Goal: Task Accomplishment & Management: Manage account settings

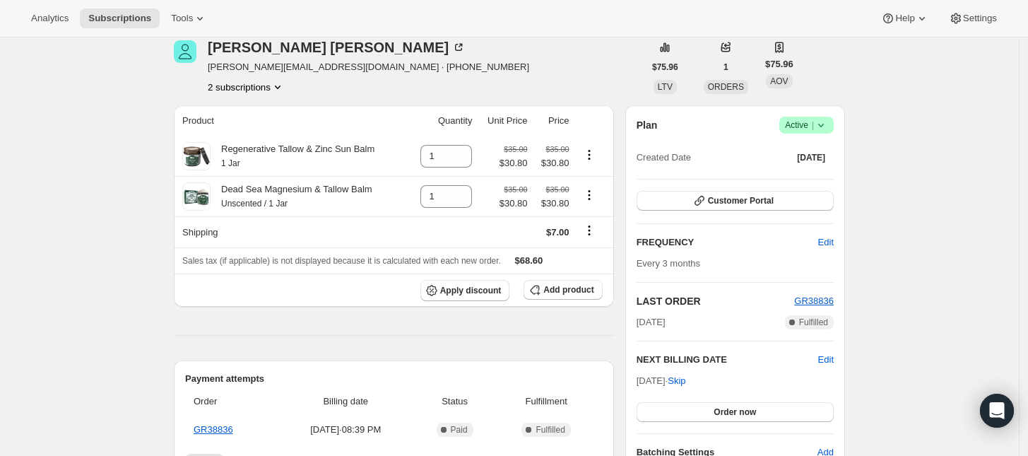
scroll to position [88, 0]
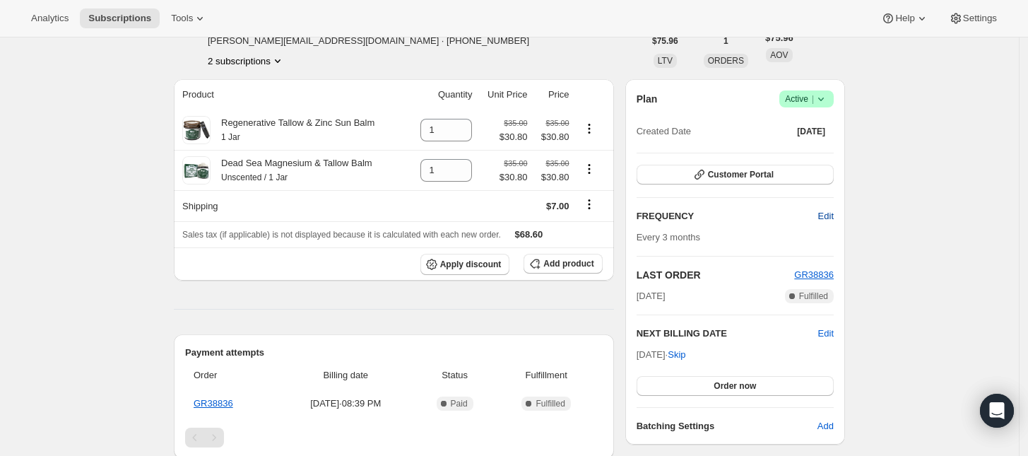
click at [831, 216] on span "Edit" at bounding box center [826, 216] width 16 height 14
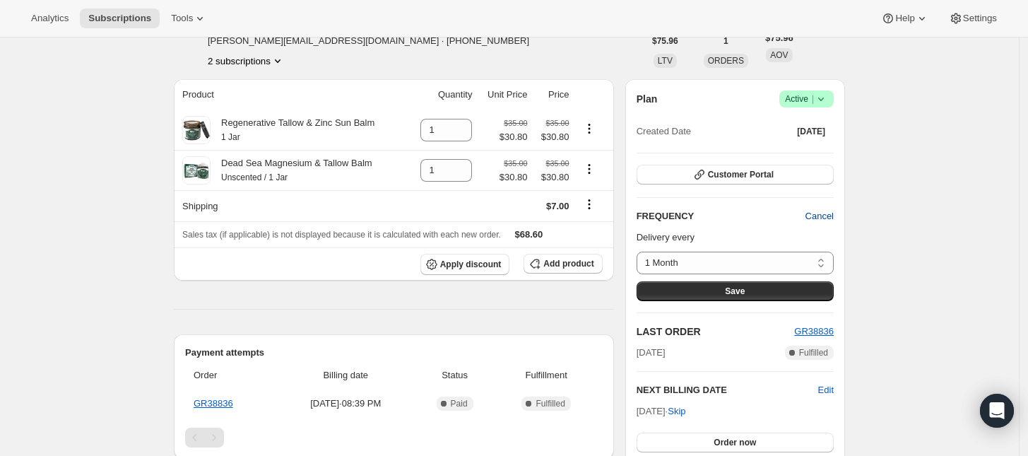
click at [831, 216] on span "Cancel" at bounding box center [820, 216] width 28 height 14
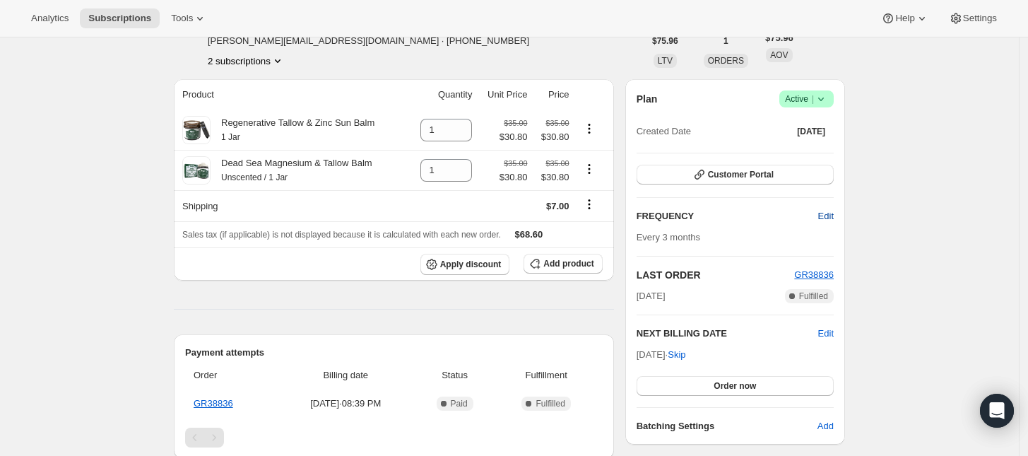
click at [827, 215] on span "Edit" at bounding box center [826, 216] width 16 height 14
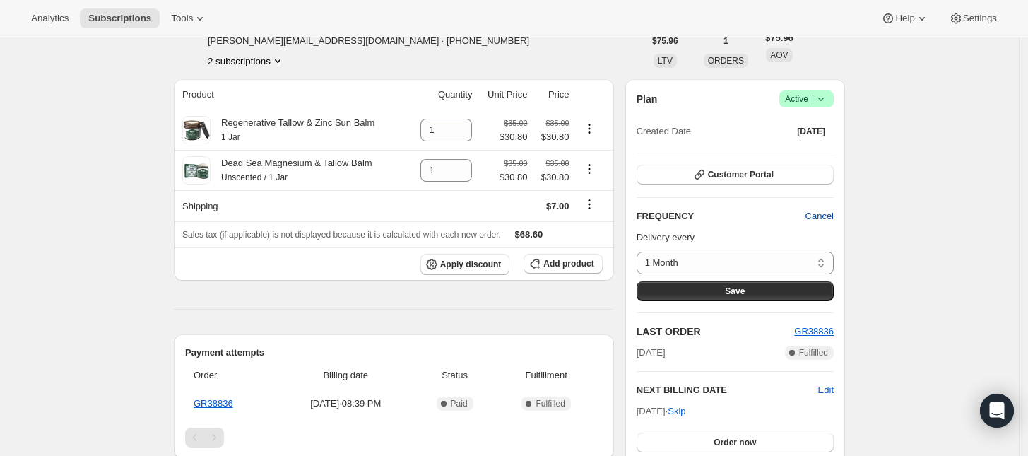
click at [827, 215] on span "Cancel" at bounding box center [820, 216] width 28 height 14
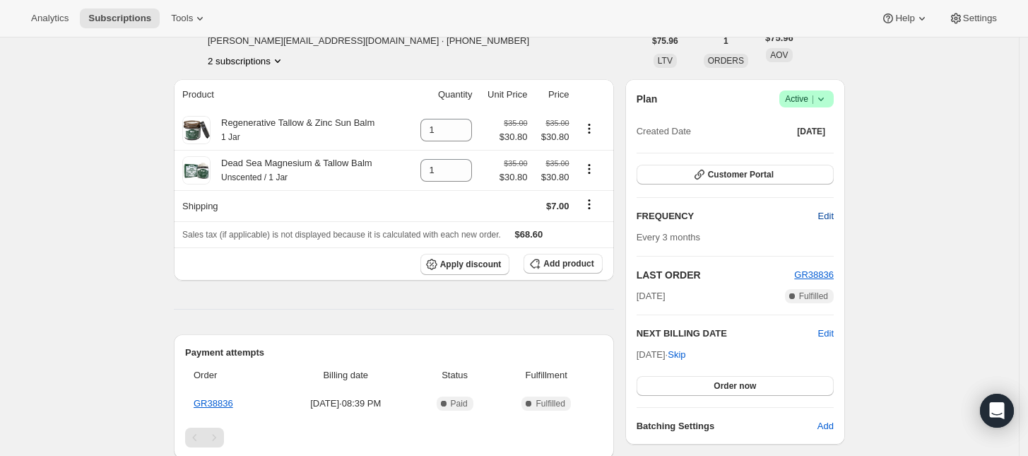
click at [827, 215] on span "Edit" at bounding box center [826, 216] width 16 height 14
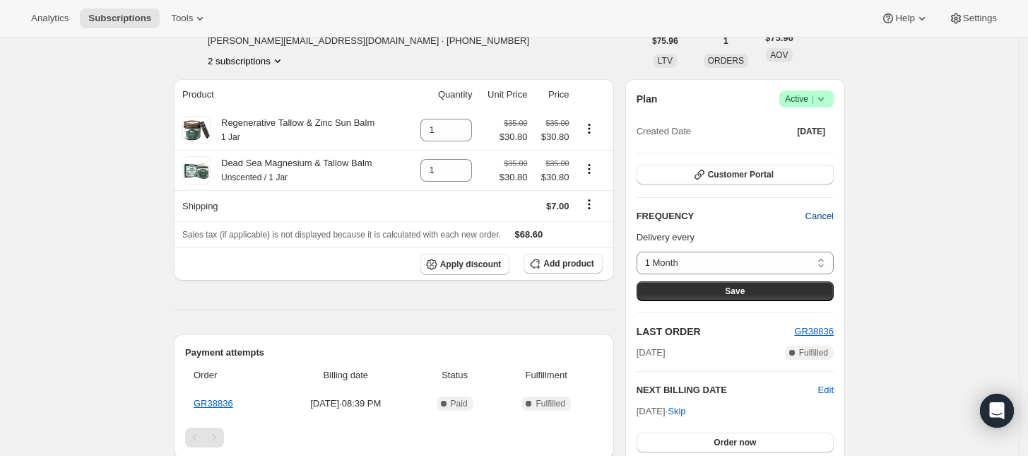
click at [827, 215] on span "Cancel" at bounding box center [820, 216] width 28 height 14
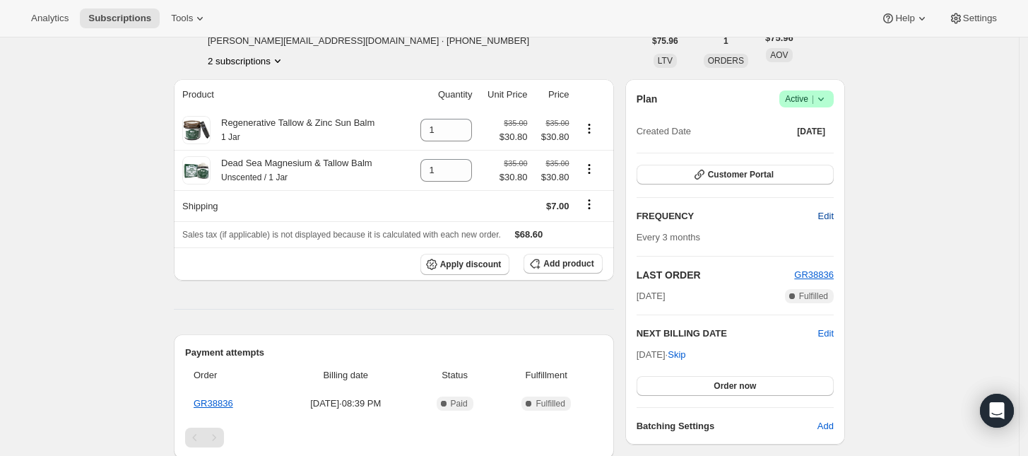
click at [830, 213] on span "Edit" at bounding box center [826, 216] width 16 height 14
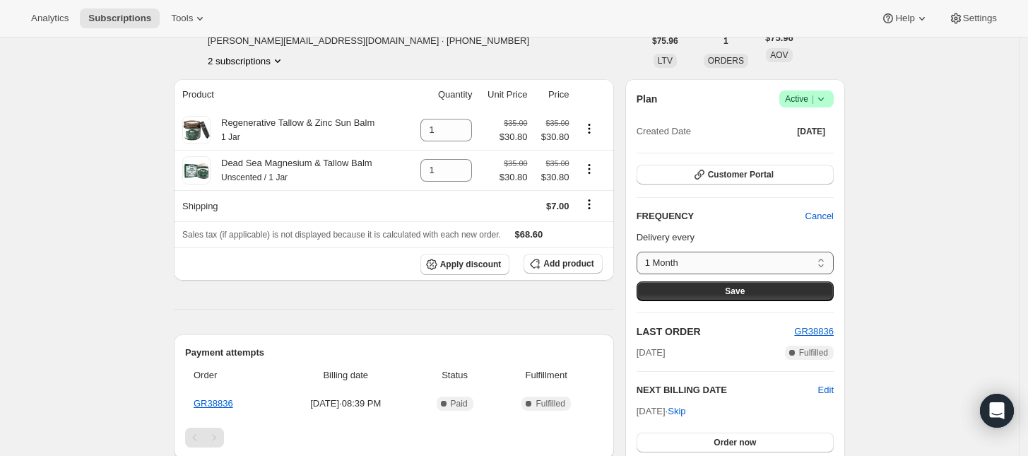
click at [806, 265] on select "1 Month 2 month 3 months Custom..." at bounding box center [735, 263] width 197 height 23
click at [827, 219] on span "Cancel" at bounding box center [820, 216] width 28 height 14
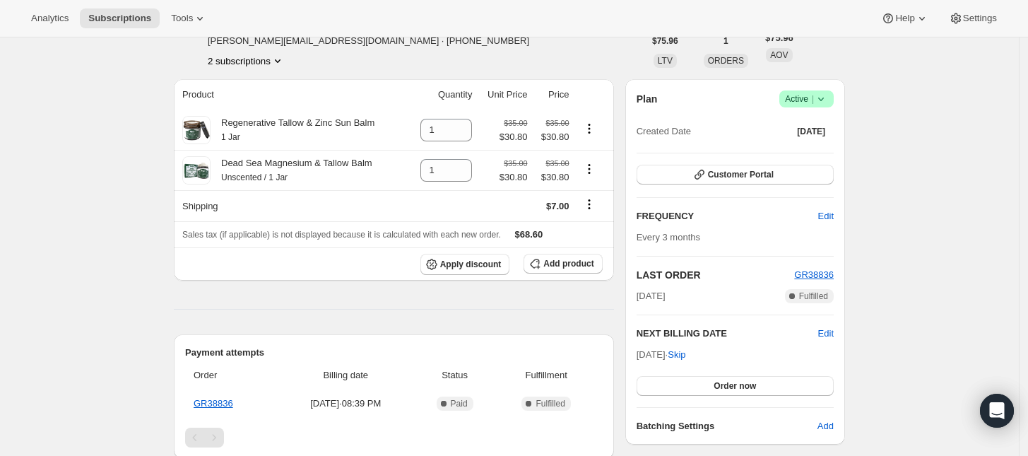
click at [267, 63] on button "2 subscriptions" at bounding box center [246, 61] width 77 height 14
click at [272, 77] on button "21212660034" at bounding box center [251, 87] width 107 height 23
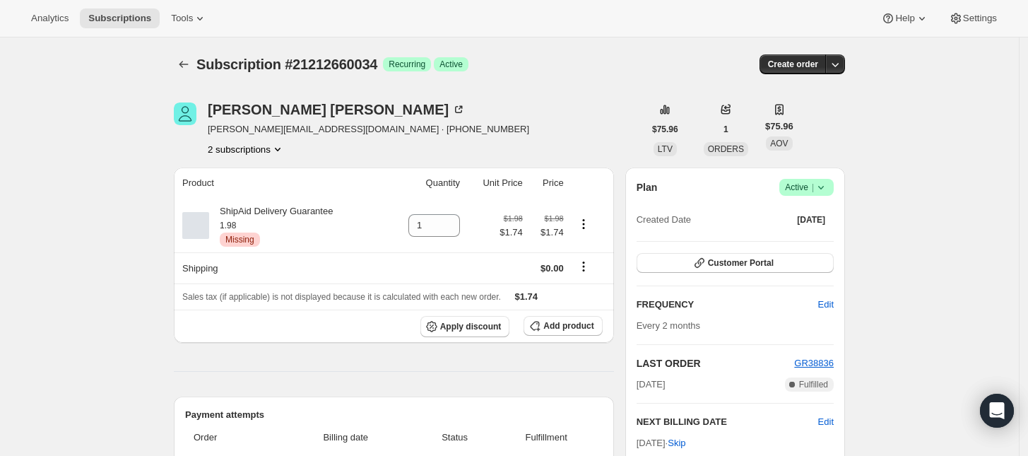
click at [272, 155] on button "2 subscriptions" at bounding box center [246, 149] width 77 height 14
click at [256, 202] on span "21212692802" at bounding box center [251, 200] width 98 height 14
